Goal: Task Accomplishment & Management: Manage account settings

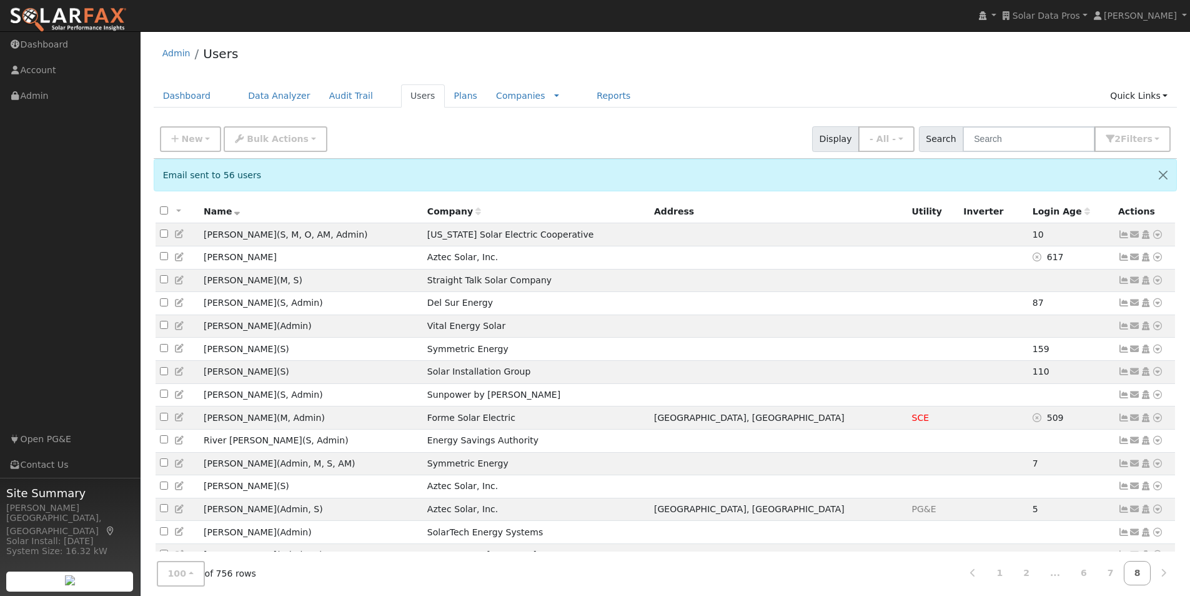
click at [1067, 13] on span "Solar Data Pros" at bounding box center [1046, 16] width 67 height 10
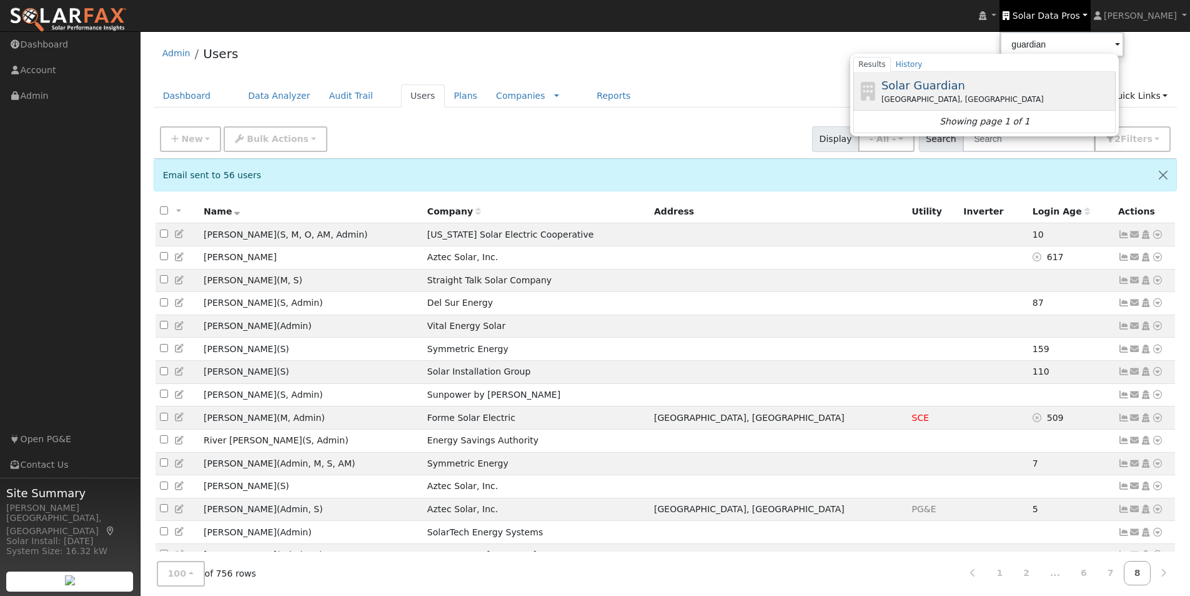
click at [912, 85] on span "Solar Guardian" at bounding box center [924, 85] width 84 height 13
type input "Solar Guardian"
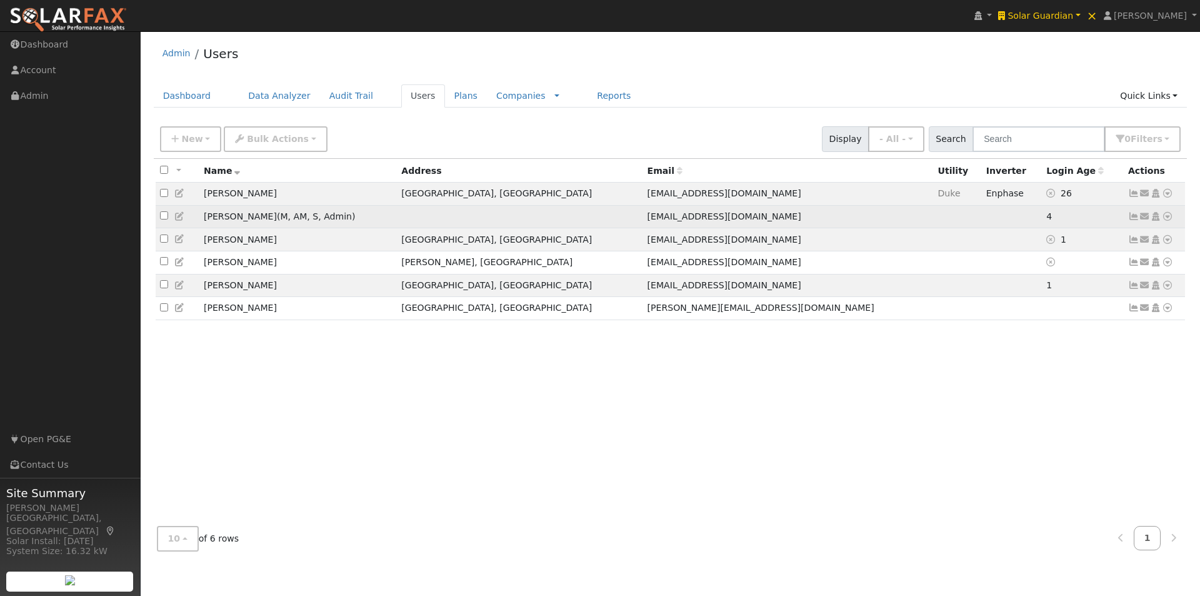
drag, startPoint x: 740, startPoint y: 217, endPoint x: 627, endPoint y: 214, distance: 112.5
click at [643, 214] on td "crystal@solarguardianservices.com" at bounding box center [788, 216] width 291 height 23
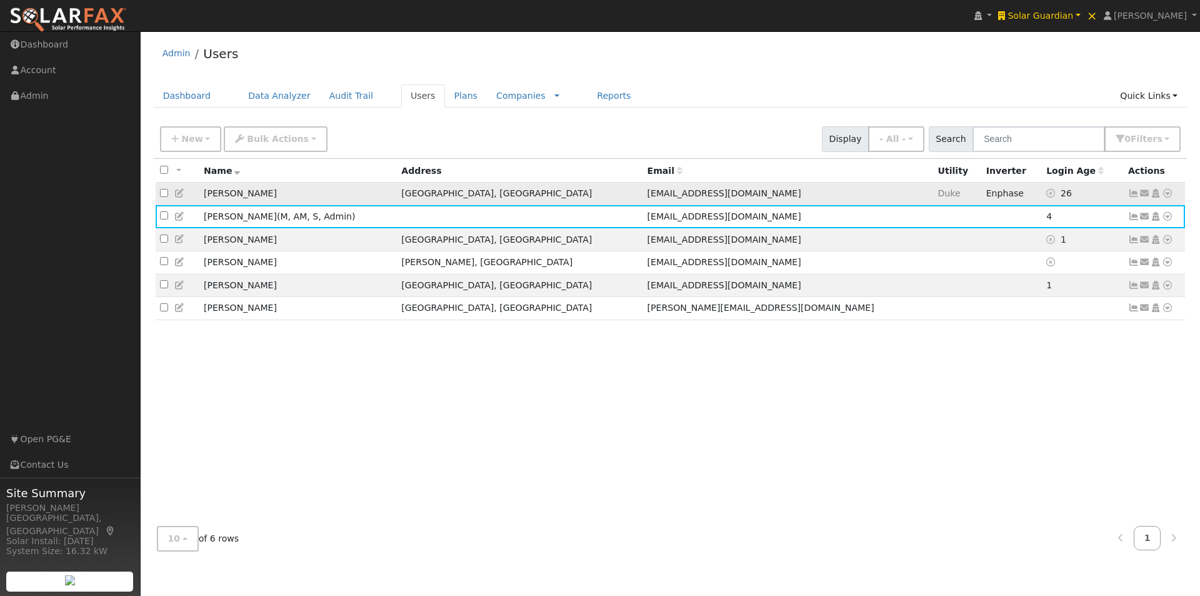
copy span "solarguardianservices.com"
click at [389, 341] on div "All None All on page None on page Name Address Email Utility Inverter Login Age…" at bounding box center [671, 337] width 1034 height 357
click at [934, 289] on td at bounding box center [958, 285] width 48 height 23
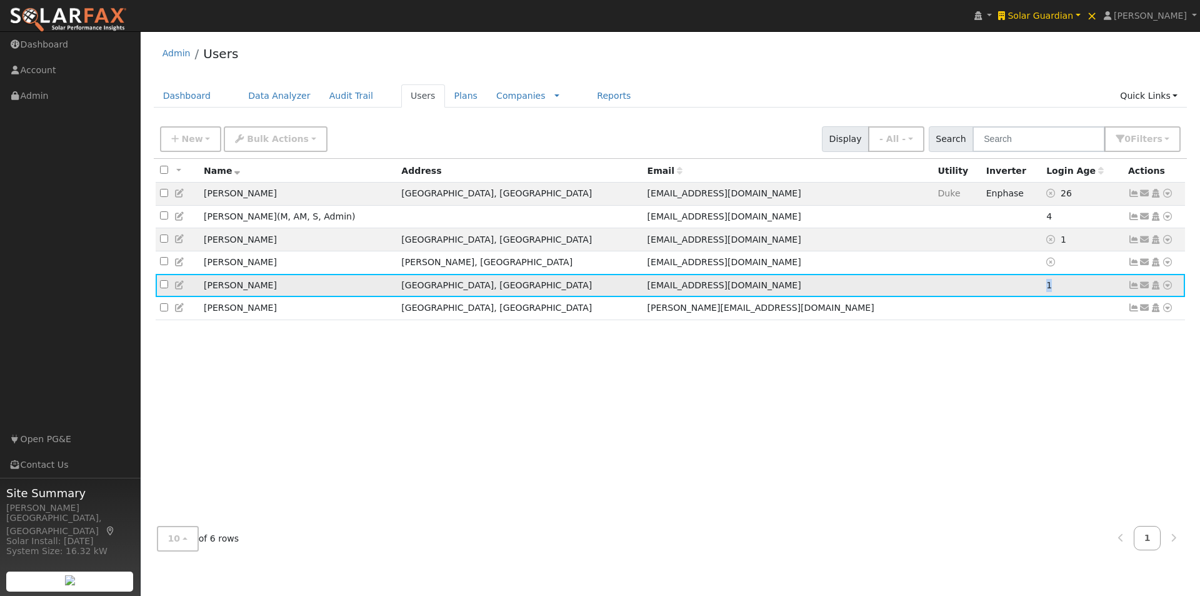
drag, startPoint x: 1015, startPoint y: 291, endPoint x: 1002, endPoint y: 293, distance: 12.6
click at [1002, 293] on tr "Jacqueline Smith Waxhaw, NC thesmithfamily215@gmail.com 1 Send Email... Copy a …" at bounding box center [671, 285] width 1030 height 23
click at [987, 294] on td at bounding box center [1012, 285] width 60 height 23
drag, startPoint x: 1018, startPoint y: 291, endPoint x: 1001, endPoint y: 291, distance: 16.9
click at [1001, 291] on tr "Jacqueline Smith Waxhaw, NC thesmithfamily215@gmail.com 1 Send Email... Copy a …" at bounding box center [671, 285] width 1030 height 23
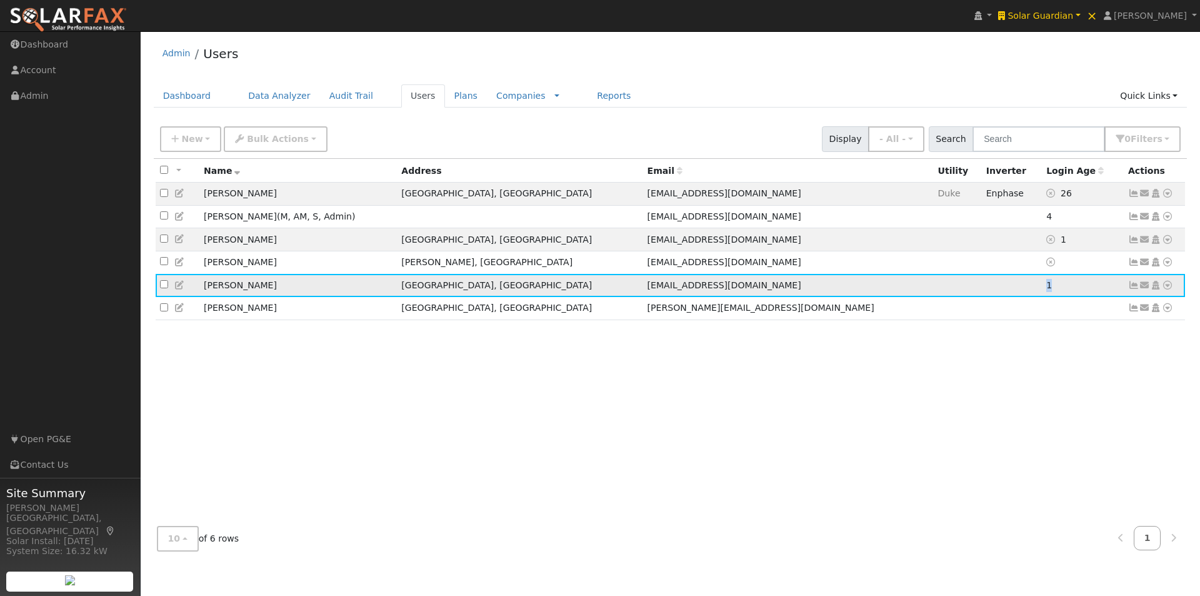
click at [998, 293] on td at bounding box center [1012, 285] width 60 height 23
click at [1042, 293] on td "1" at bounding box center [1083, 285] width 82 height 23
click at [1145, 287] on icon at bounding box center [1144, 285] width 11 height 9
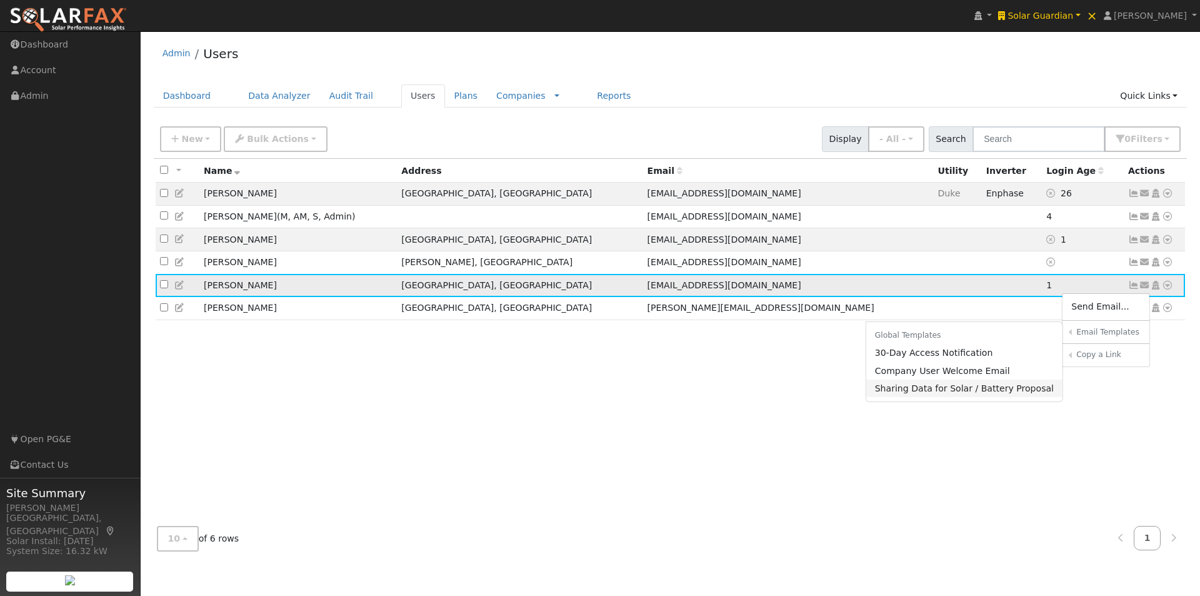
click at [951, 397] on link "Sharing Data for Solar / Battery Proposal" at bounding box center [964, 387] width 197 height 17
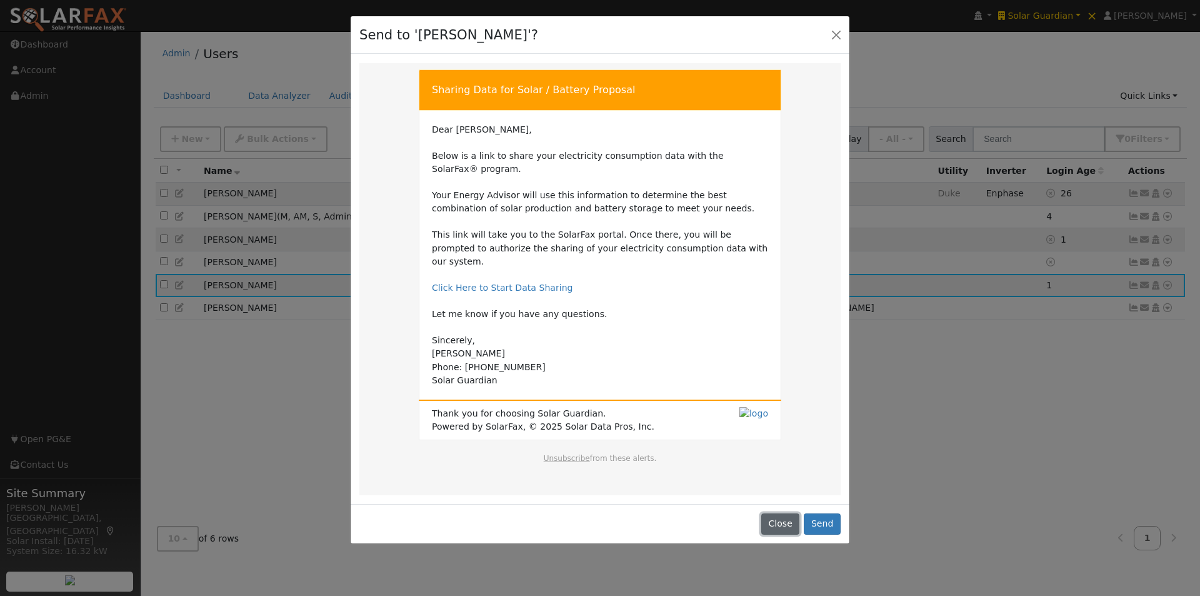
click at [785, 513] on button "Close" at bounding box center [780, 523] width 38 height 21
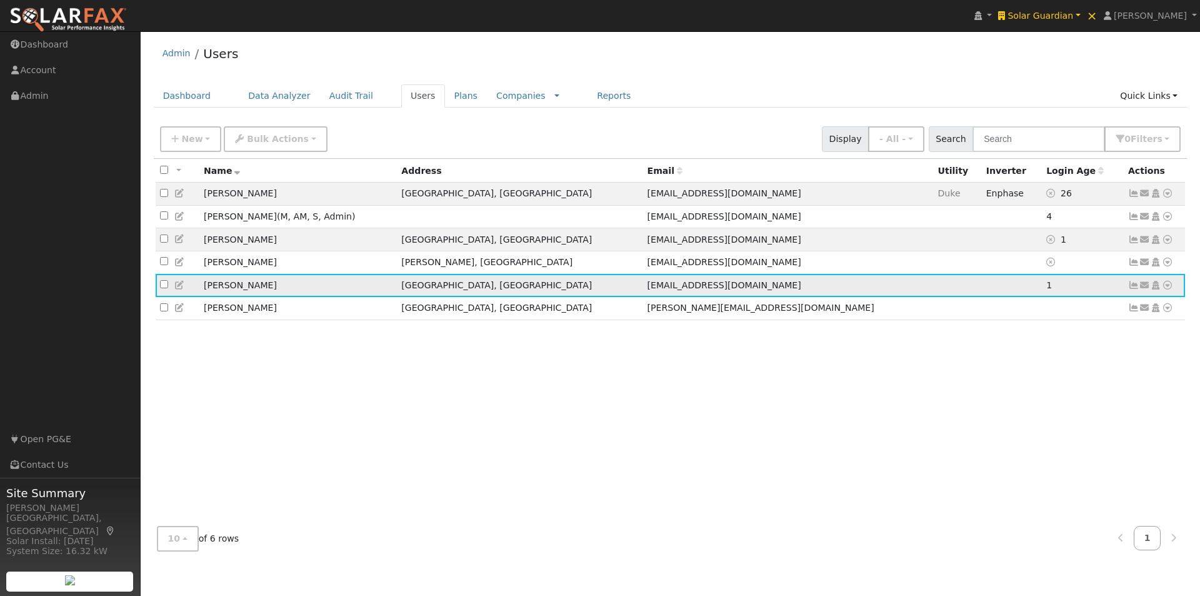
click at [1144, 288] on icon at bounding box center [1144, 285] width 11 height 9
click at [805, 373] on div "All None All on page None on page Name Address Email Utility Inverter Login Age…" at bounding box center [671, 337] width 1034 height 357
click at [496, 98] on link "Companies" at bounding box center [520, 96] width 49 height 10
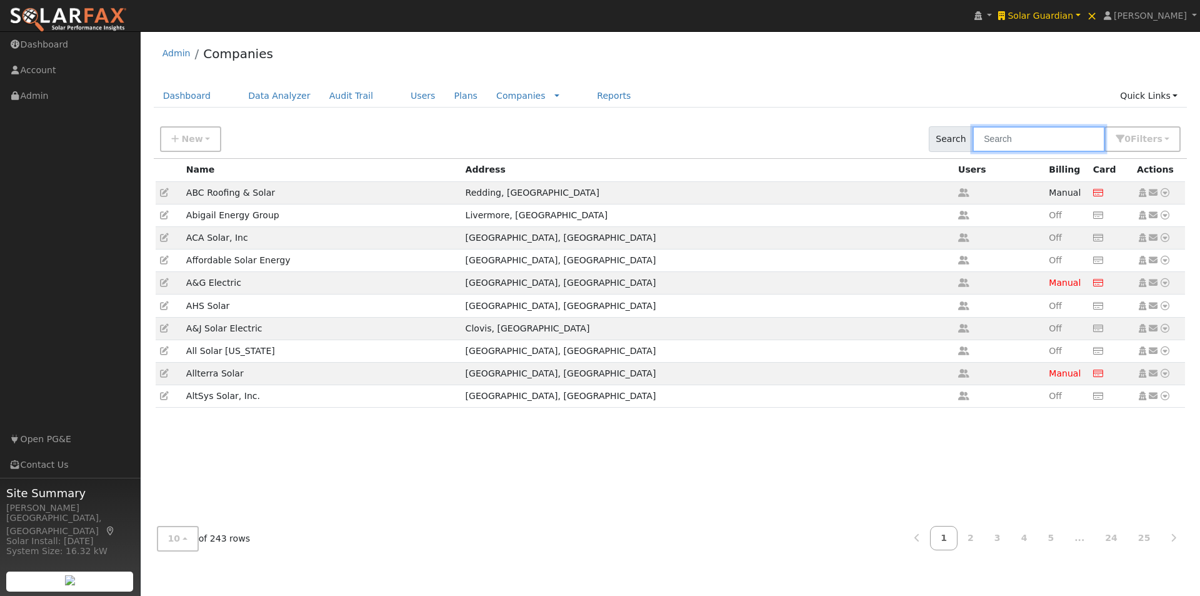
click at [1044, 136] on input "text" at bounding box center [1038, 139] width 132 height 26
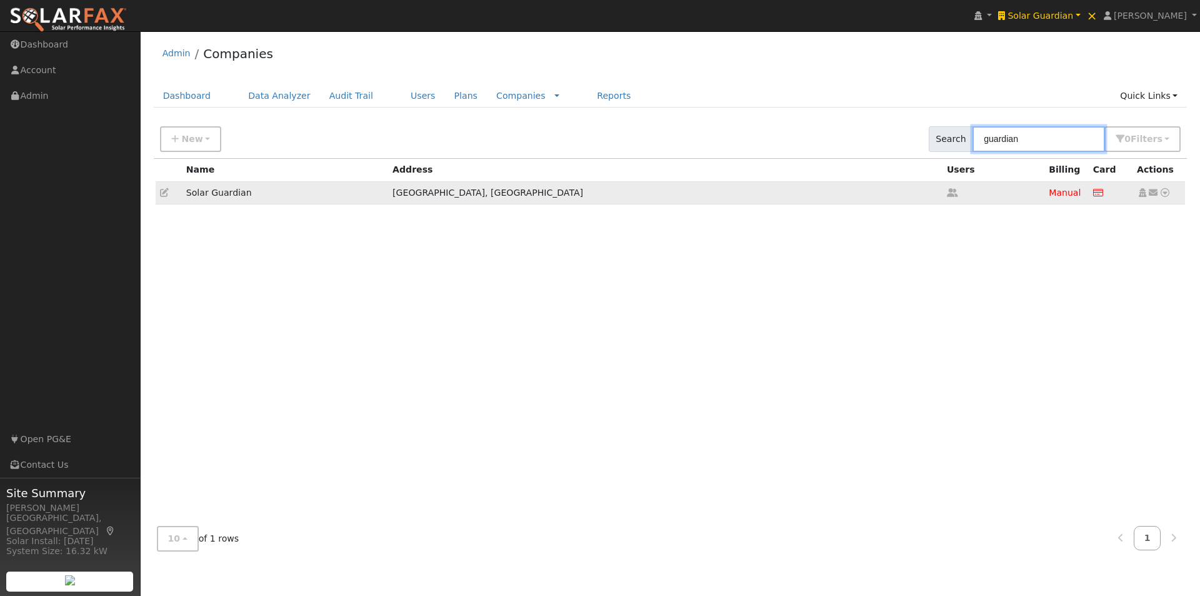
type input "guardian"
click at [162, 194] on icon at bounding box center [164, 192] width 9 height 9
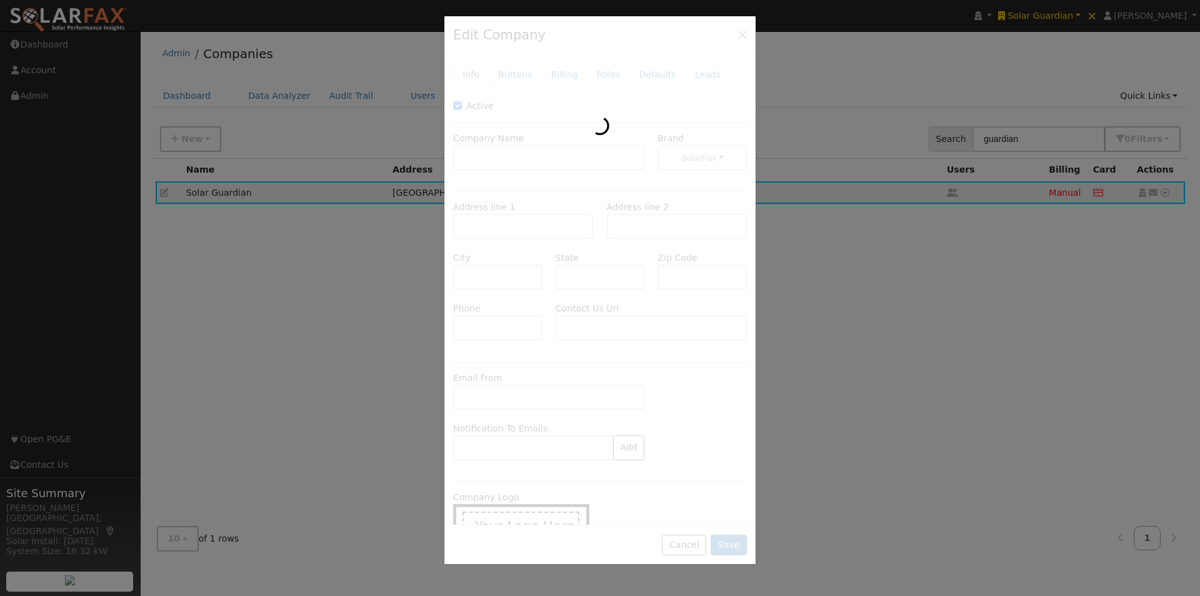
type input "Solar Guardian"
type input "[STREET_ADDRESS][PERSON_NAME]"
type input "Charlotte"
type input "NC"
type input "28208"
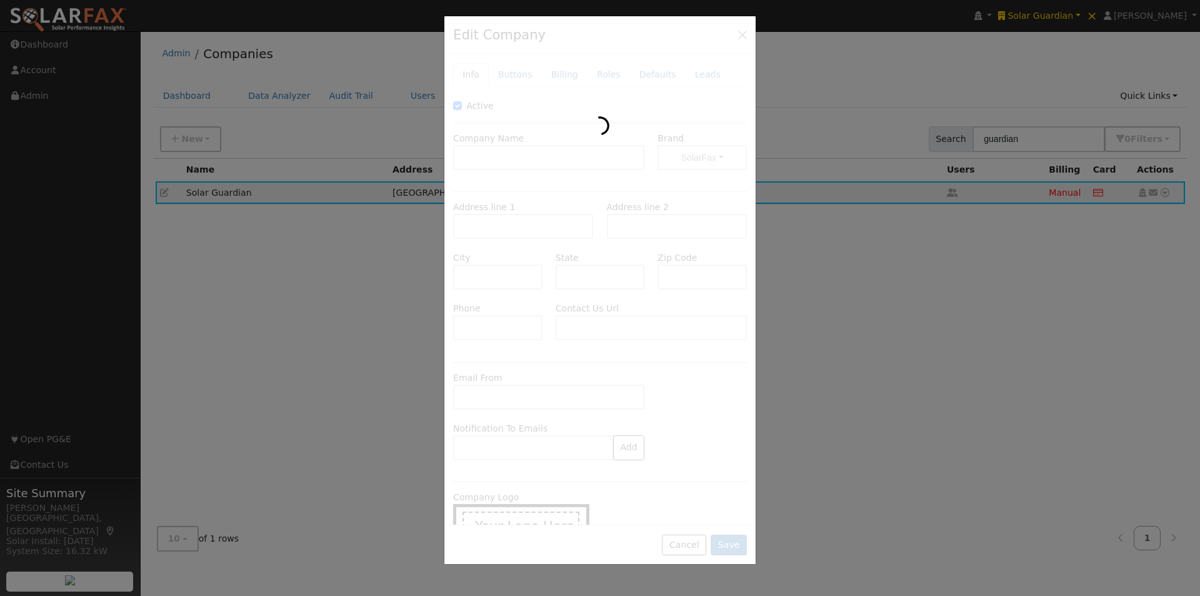
type input "[PHONE_NUMBER]"
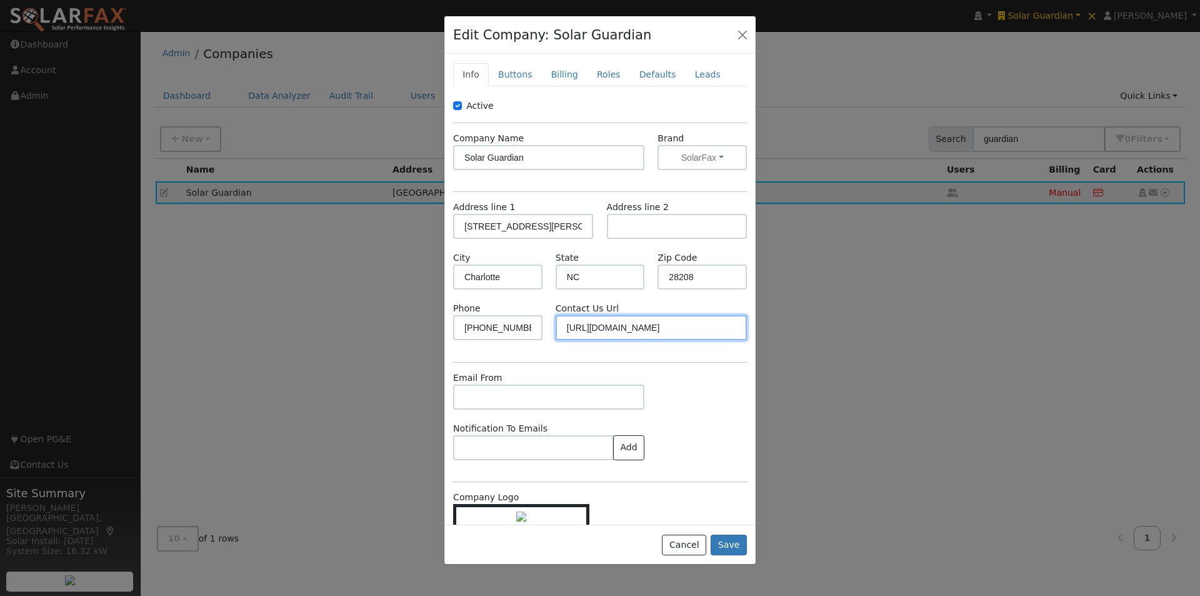
paste input "solarguardianservices.com/get-in-touch"
drag, startPoint x: 723, startPoint y: 330, endPoint x: 542, endPoint y: 332, distance: 181.2
click at [542, 332] on div "Phone 803-200-1122 Contact Us Url https://solarguardianservices.com/get-in-touc…" at bounding box center [600, 327] width 307 height 51
type input "[URL][DOMAIN_NAME]"
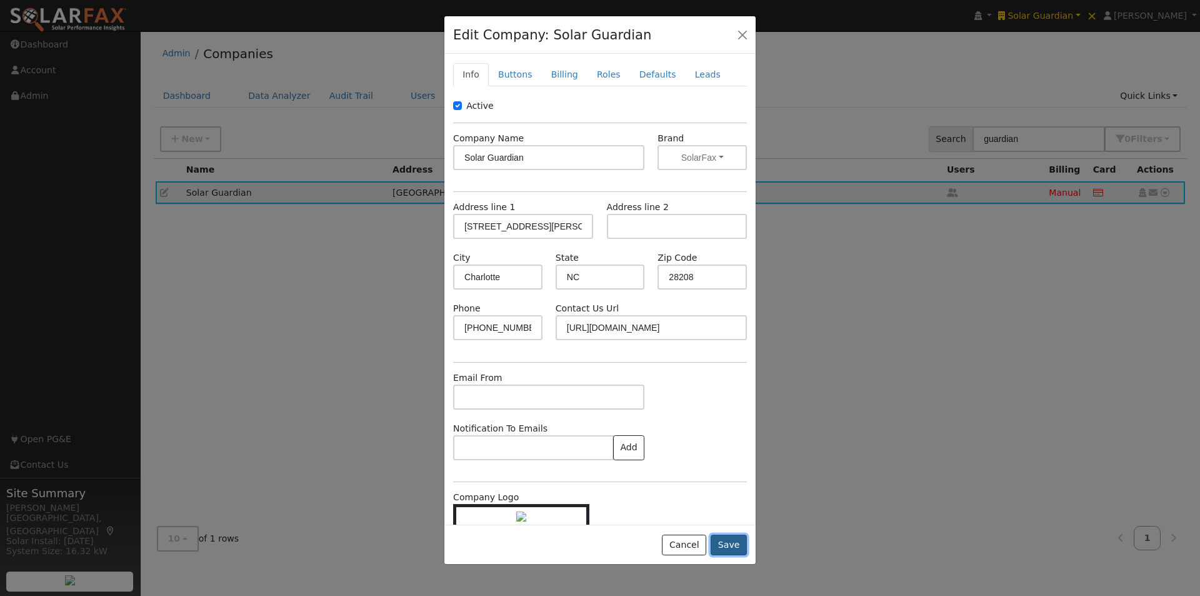
click at [731, 545] on button "Save" at bounding box center [728, 544] width 36 height 21
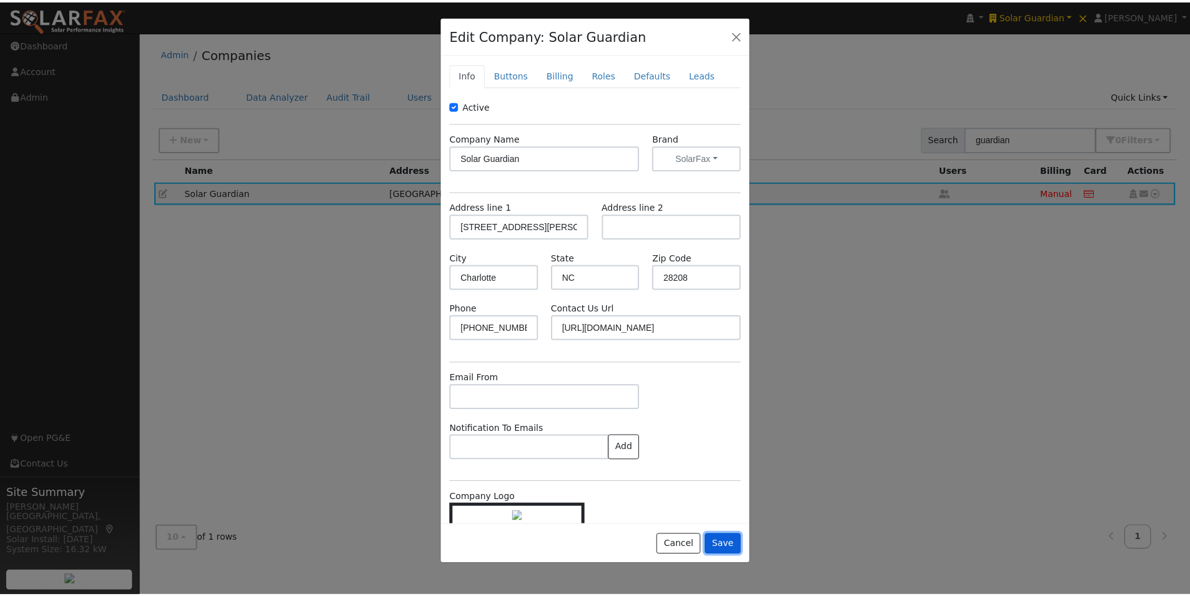
scroll to position [0, 0]
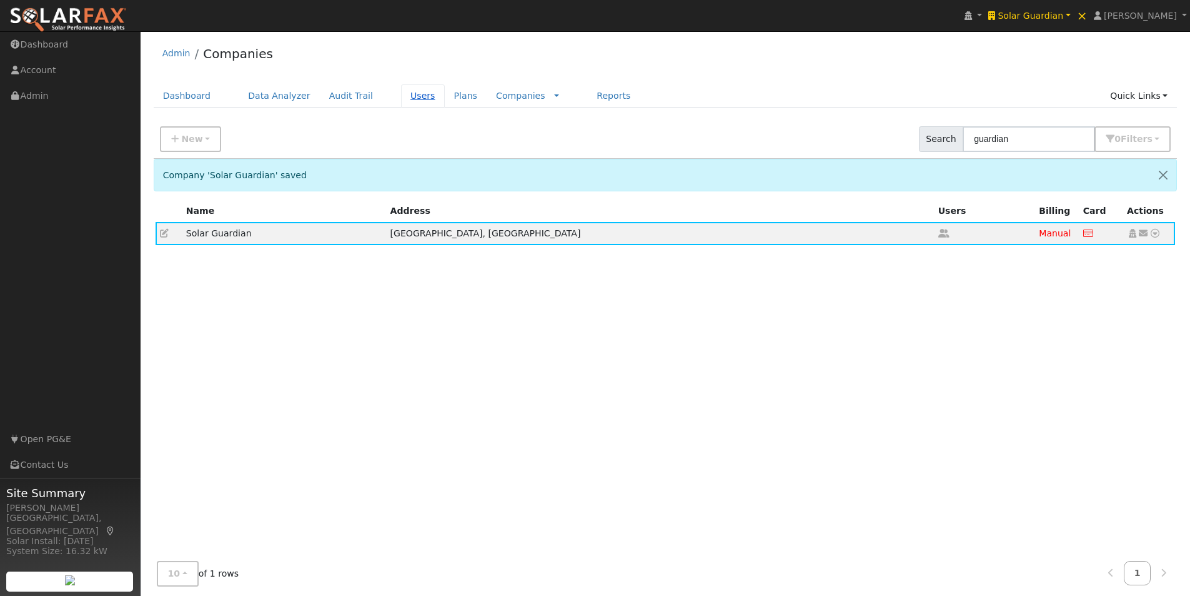
click at [401, 96] on link "Users" at bounding box center [423, 95] width 44 height 23
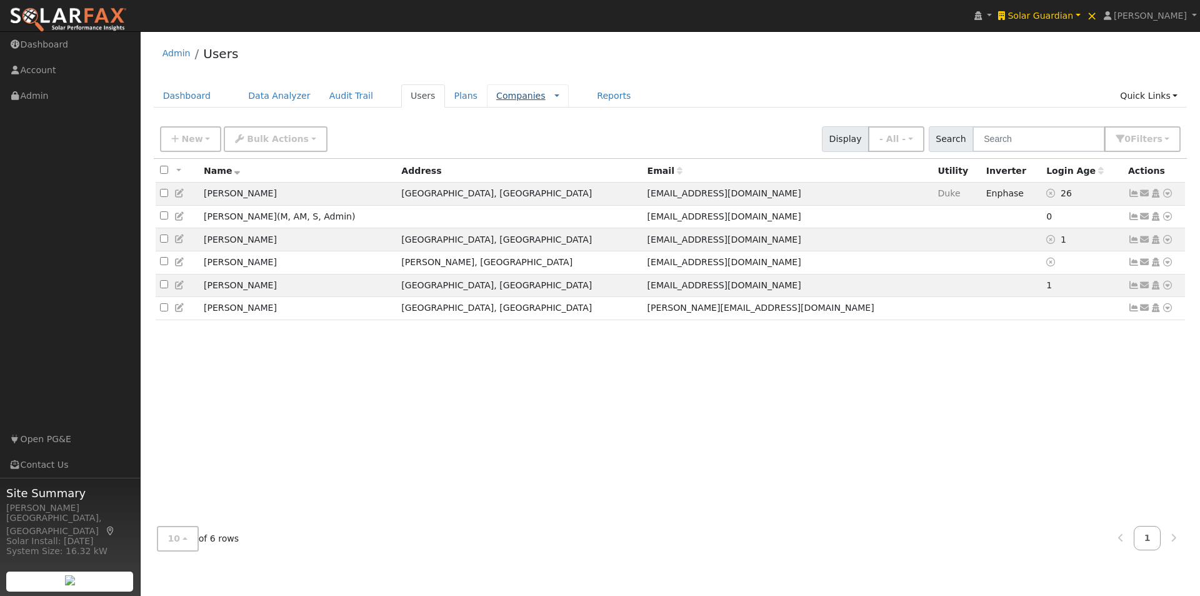
click at [496, 96] on link "Companies" at bounding box center [520, 96] width 49 height 10
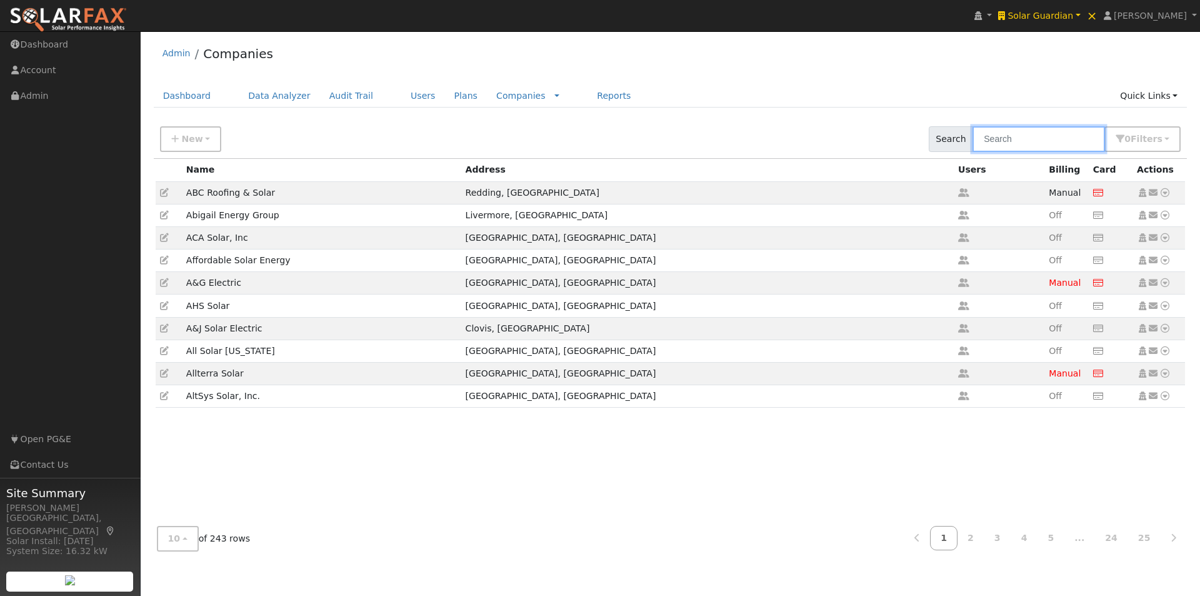
click at [1054, 131] on input "text" at bounding box center [1038, 139] width 132 height 26
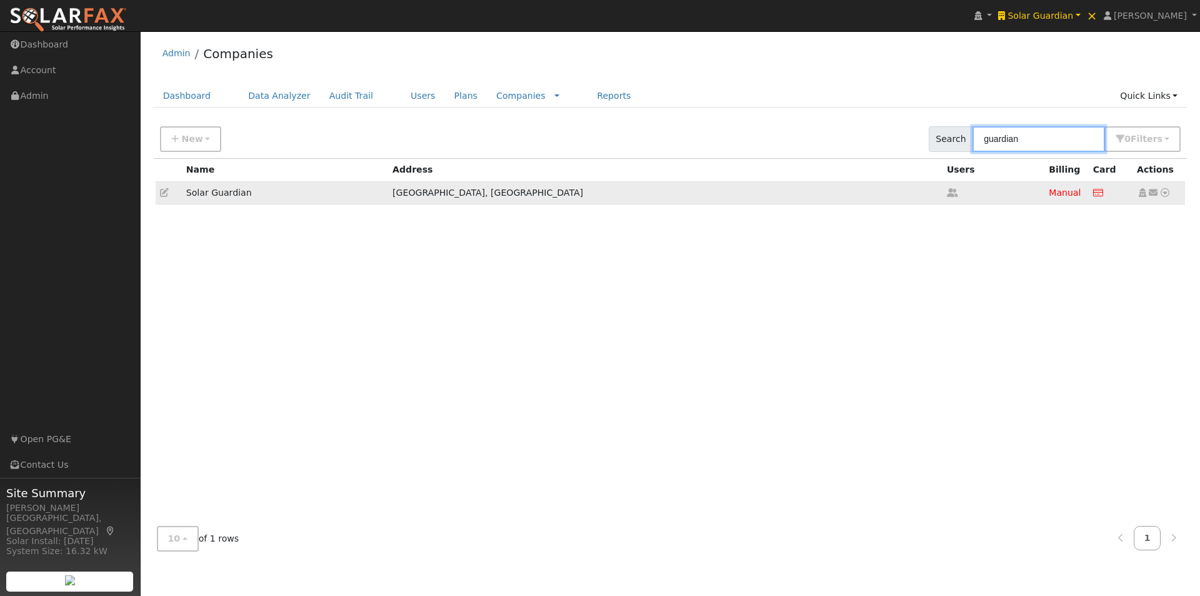
type input "guardian"
click at [164, 194] on icon at bounding box center [164, 192] width 9 height 9
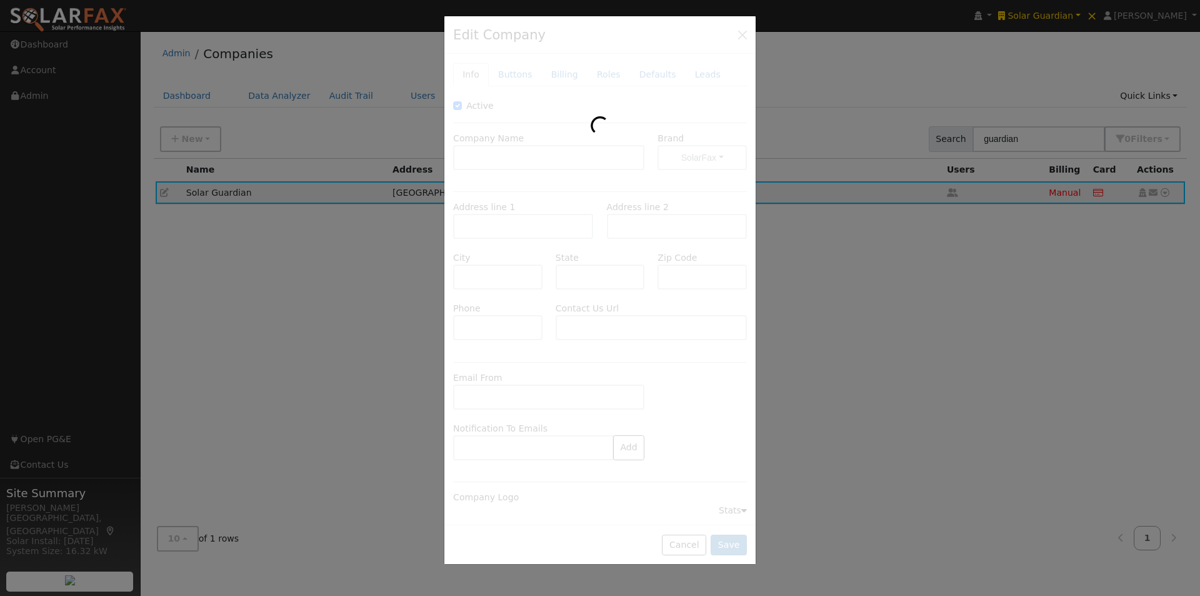
type input "Solar Guardian"
type input "[STREET_ADDRESS][PERSON_NAME]"
type input "Charlotte"
type input "NC"
type input "28208"
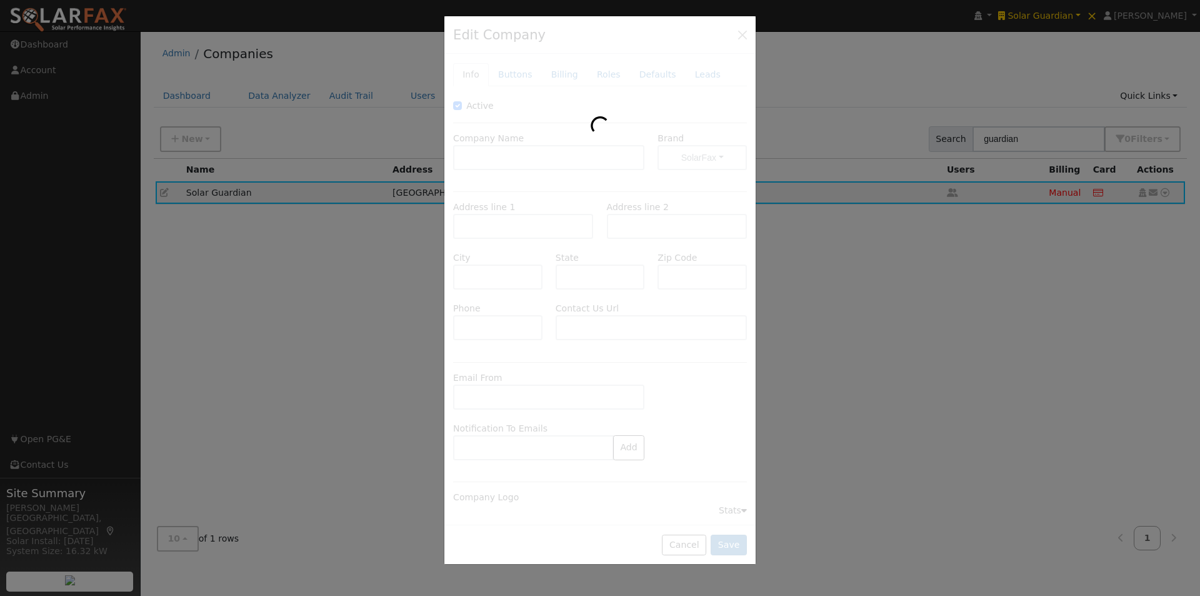
type input "[PHONE_NUMBER]"
type input "[URL][DOMAIN_NAME]"
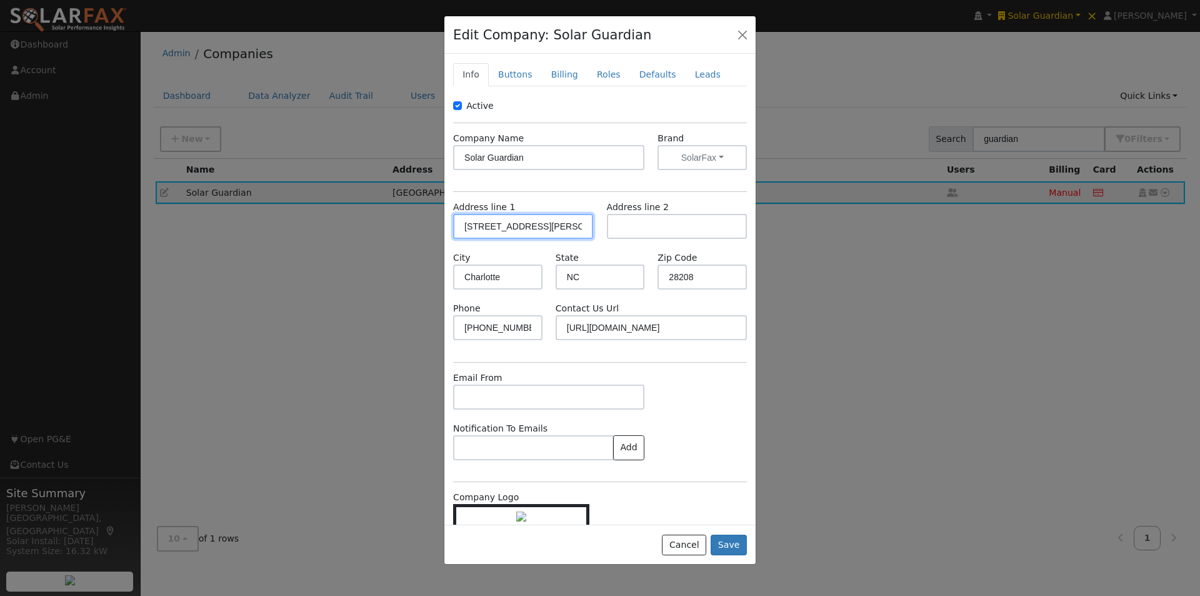
drag, startPoint x: 581, startPoint y: 225, endPoint x: 300, endPoint y: 209, distance: 281.0
click at [300, 209] on div "Edit Company: Solar Guardian Info Buttons Billing Roles Defaults Leads Active C…" at bounding box center [600, 298] width 1200 height 596
type input "[STREET_ADDRESS][PERSON_NAME]"
type input "[GEOGRAPHIC_DATA]"
type input "SC"
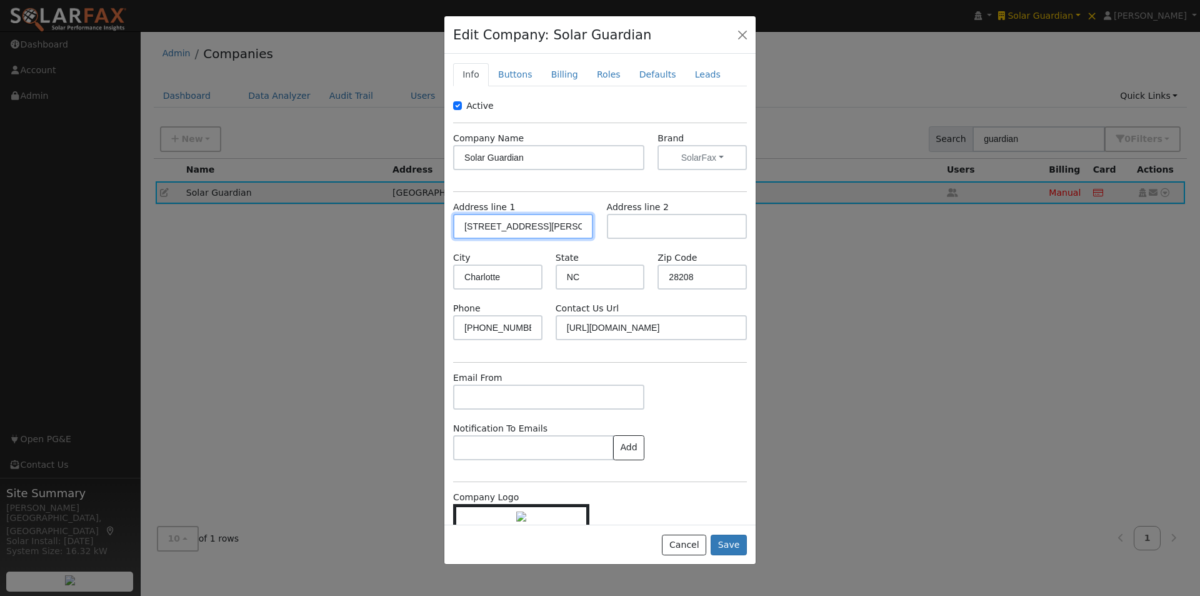
type input "29745"
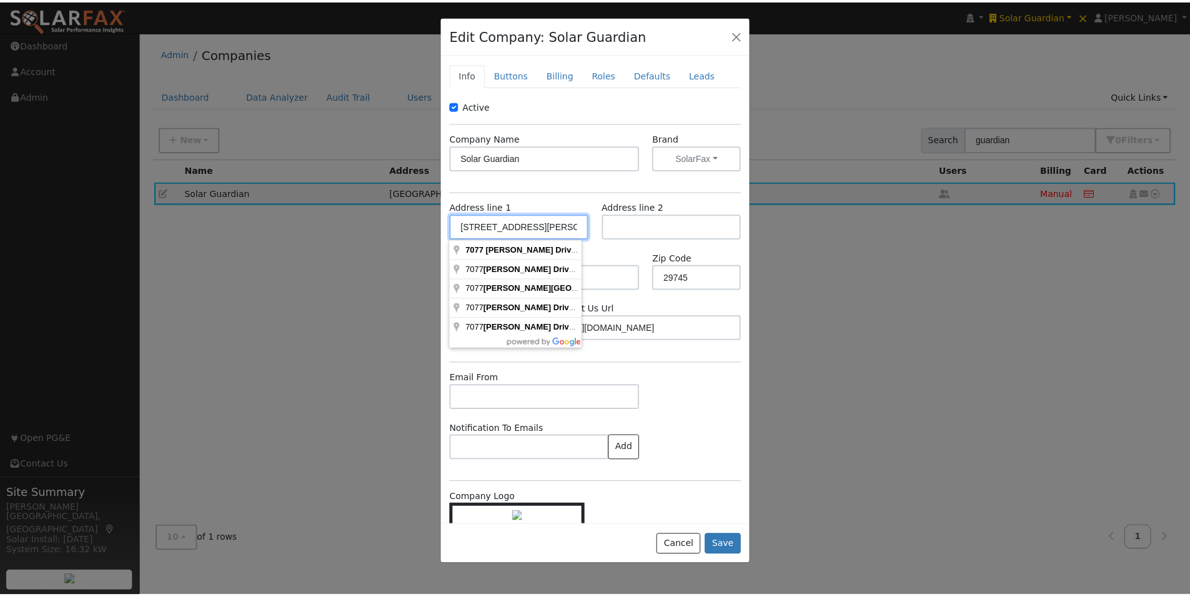
scroll to position [55, 0]
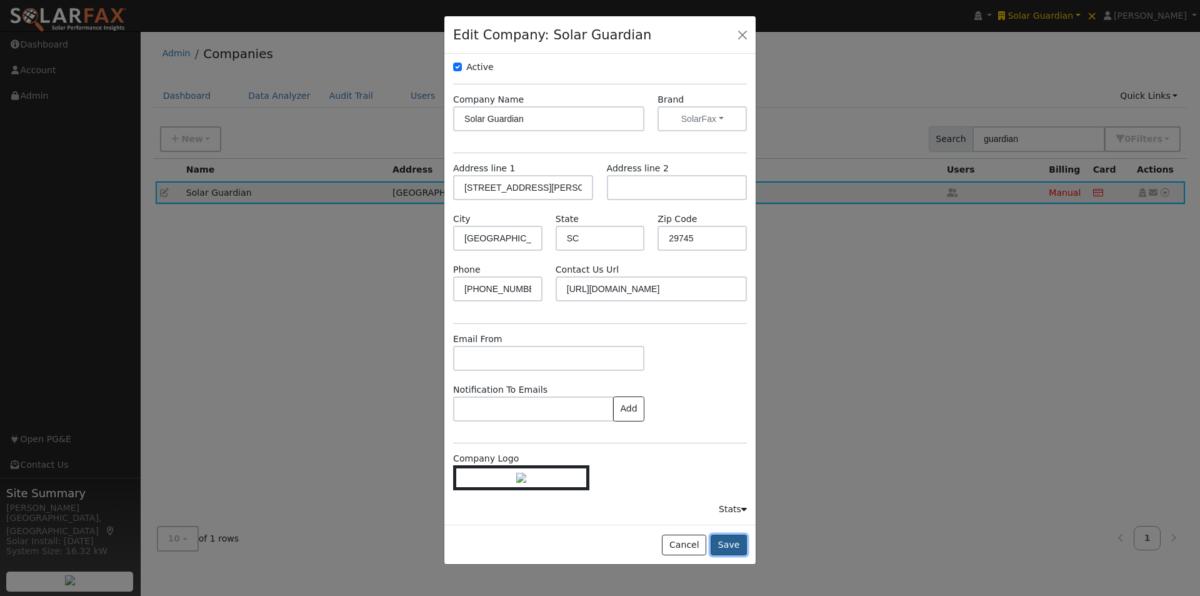
click at [734, 543] on button "Save" at bounding box center [728, 544] width 36 height 21
